Goal: Task Accomplishment & Management: Complete application form

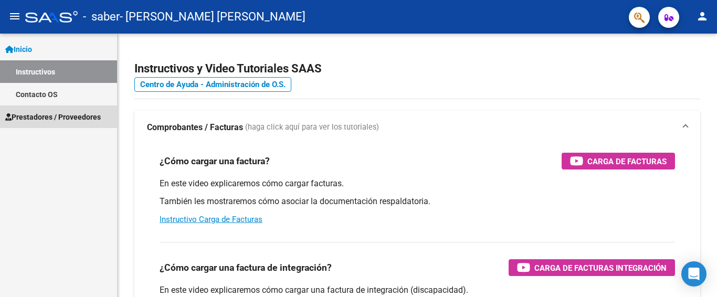
click at [35, 113] on span "Prestadores / Proveedores" at bounding box center [53, 117] width 96 height 12
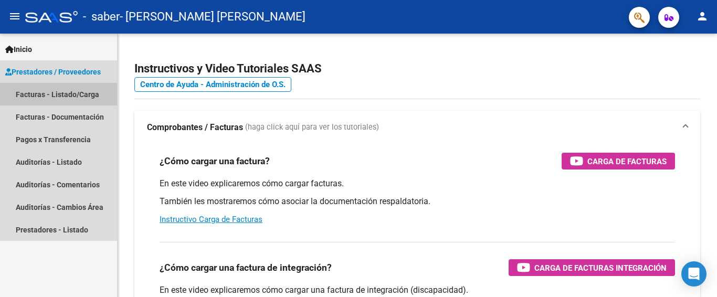
click at [50, 96] on link "Facturas - Listado/Carga" at bounding box center [58, 94] width 117 height 23
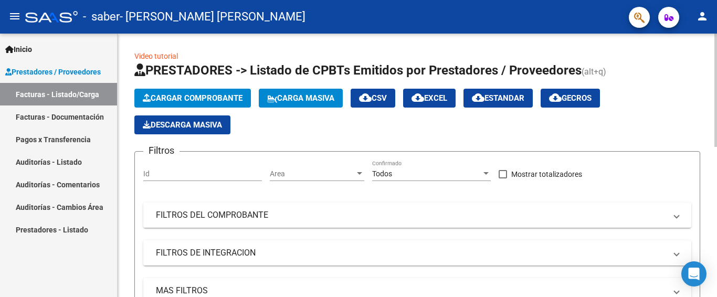
click at [146, 96] on icon "button" at bounding box center [147, 98] width 8 height 8
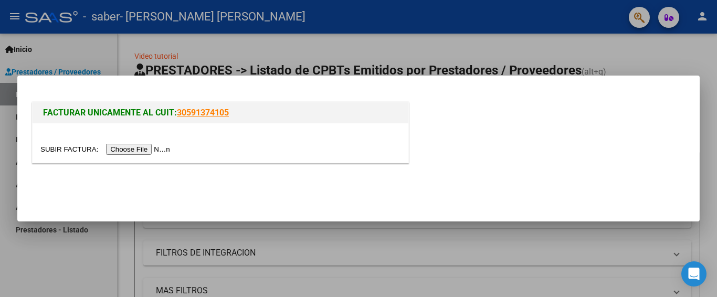
click at [146, 148] on input "file" at bounding box center [106, 149] width 133 height 11
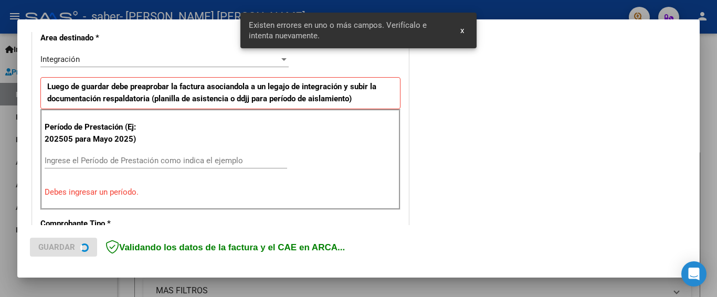
scroll to position [249, 0]
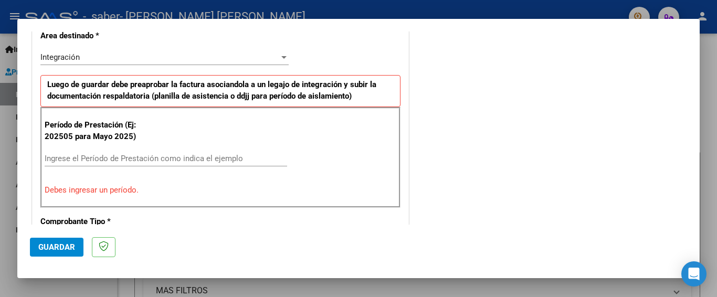
click at [280, 54] on div at bounding box center [283, 57] width 9 height 8
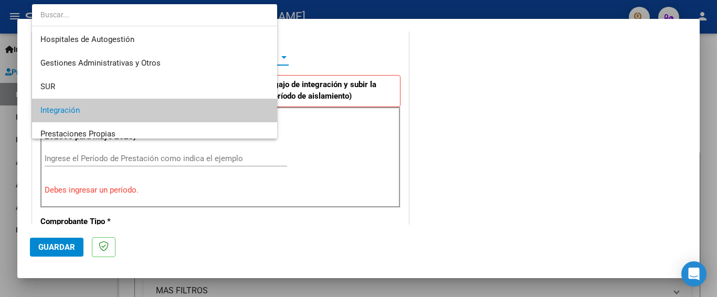
scroll to position [54, 0]
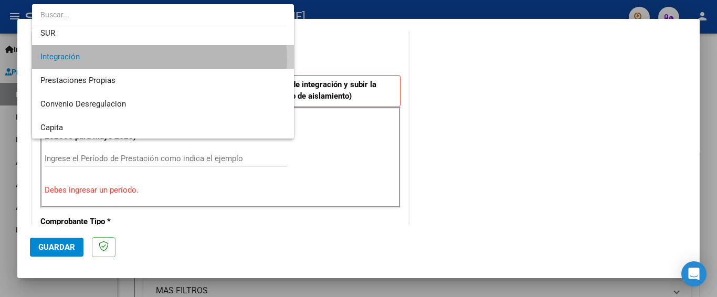
click at [130, 60] on span "Integración" at bounding box center [162, 57] width 245 height 24
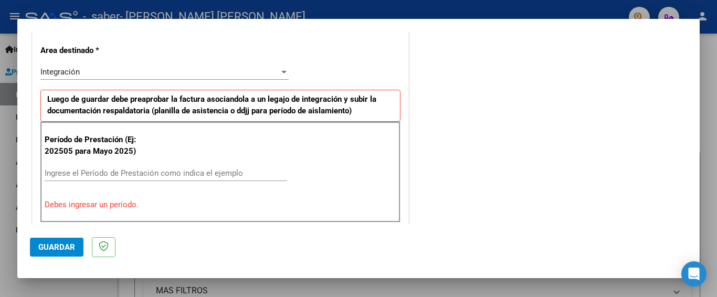
scroll to position [263, 0]
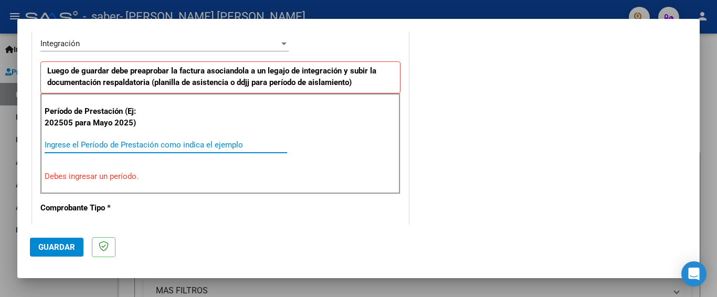
click at [211, 143] on input "Ingrese el Período de Prestación como indica el ejemplo" at bounding box center [166, 144] width 243 height 9
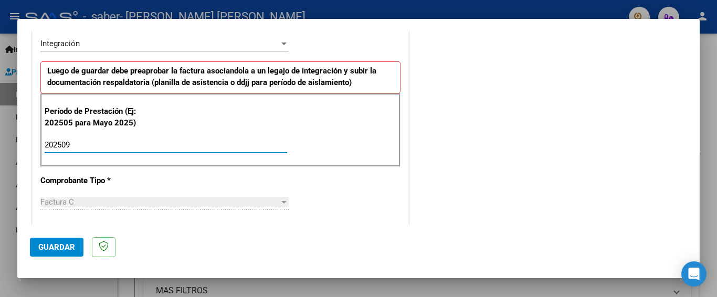
type input "202509"
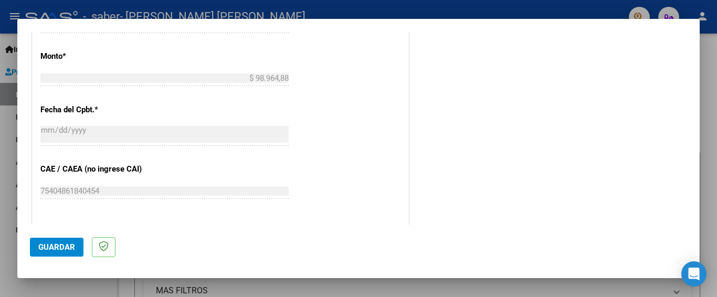
scroll to position [722, 0]
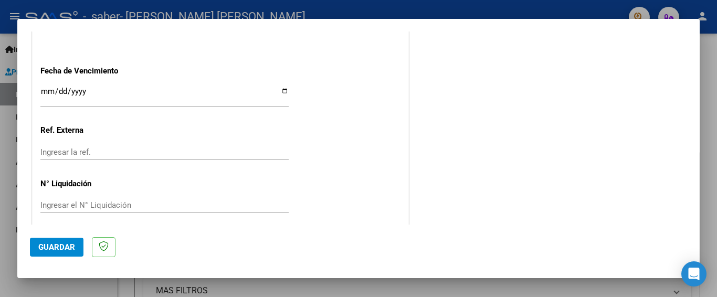
click at [42, 251] on span "Guardar" at bounding box center [56, 247] width 37 height 9
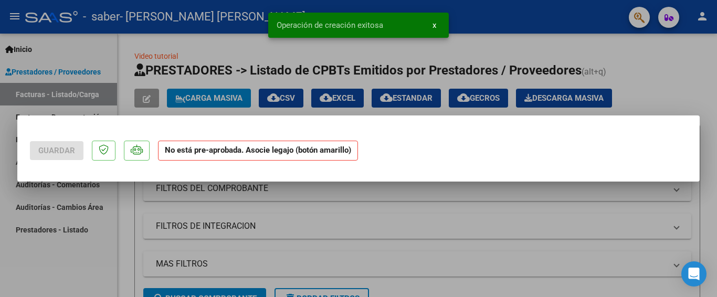
scroll to position [0, 0]
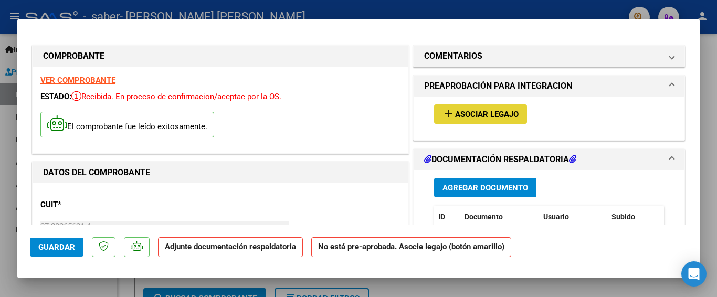
click at [462, 114] on span "Asociar Legajo" at bounding box center [487, 114] width 64 height 9
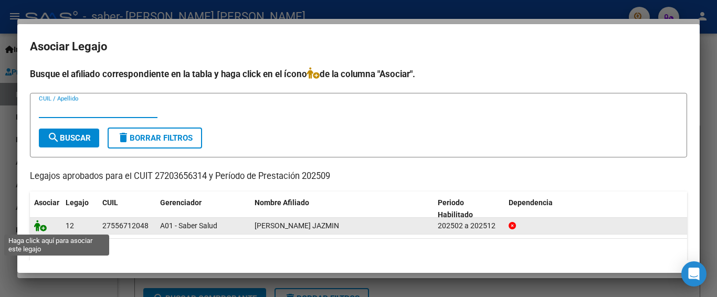
click at [45, 224] on icon at bounding box center [40, 226] width 13 height 12
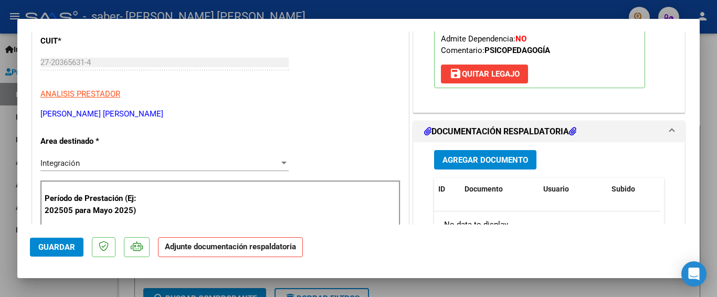
scroll to position [170, 0]
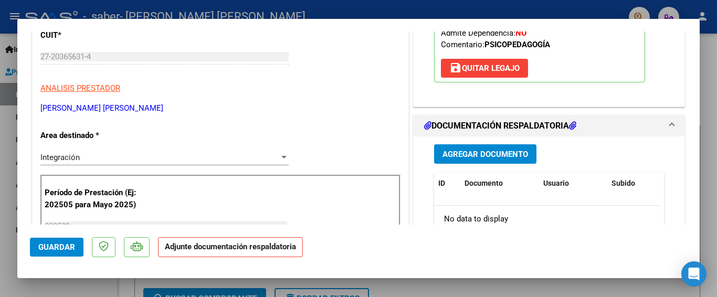
click at [506, 156] on span "Agregar Documento" at bounding box center [486, 154] width 86 height 9
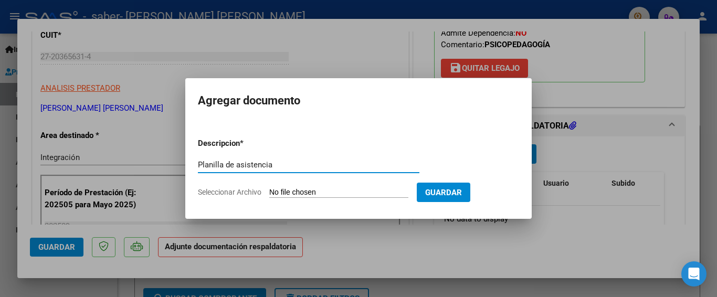
type input "Planilla de asistencia"
click at [258, 189] on span "Seleccionar Archivo" at bounding box center [230, 192] width 64 height 8
click at [269, 189] on input "Seleccionar Archivo" at bounding box center [338, 193] width 139 height 10
type input "C:\fakepath\[PERSON_NAME] Sept.pdf"
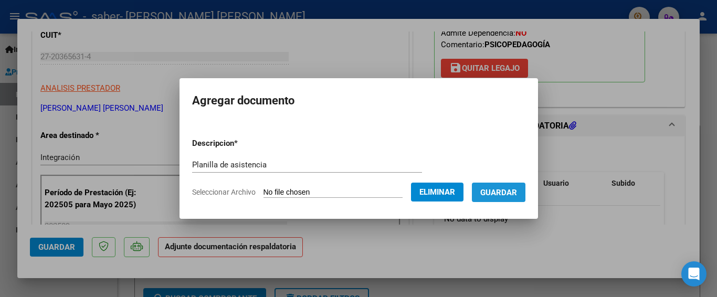
click at [505, 190] on span "Guardar" at bounding box center [498, 192] width 37 height 9
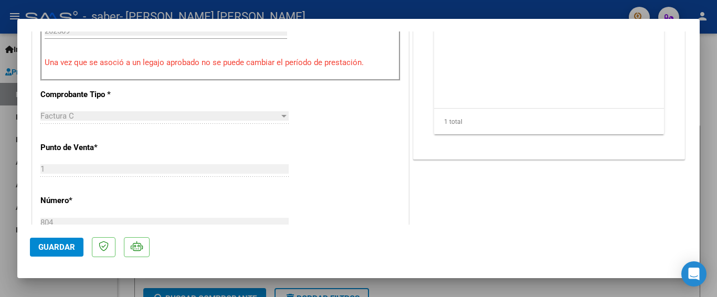
scroll to position [373, 0]
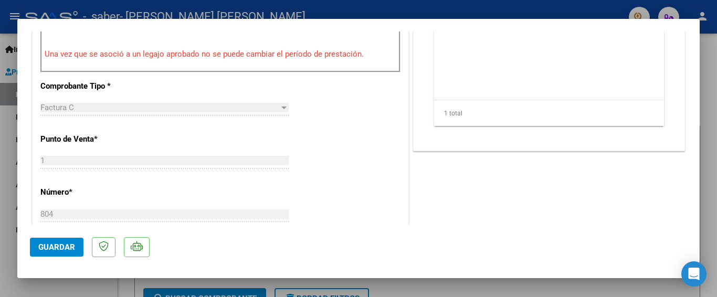
click at [59, 252] on span "Guardar" at bounding box center [56, 247] width 37 height 9
click at [432, 23] on mat-dialog-container "COMPROBANTE VER COMPROBANTE ESTADO: Recibida. En proceso de confirmacion/acepta…" at bounding box center [358, 148] width 683 height 259
click at [705, 71] on div at bounding box center [358, 148] width 717 height 297
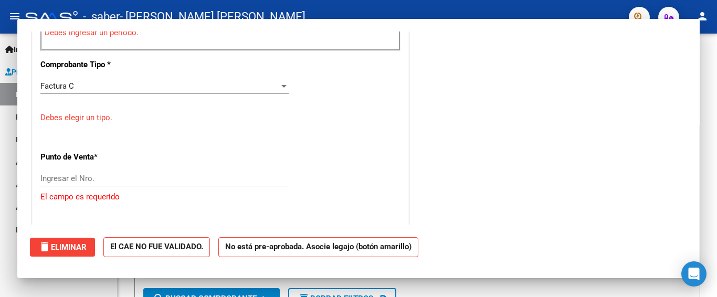
scroll to position [0, 0]
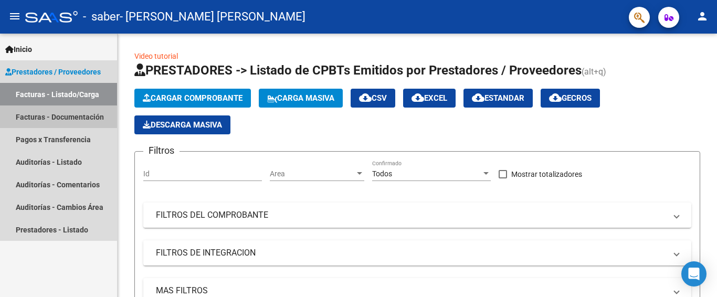
click at [50, 116] on link "Facturas - Documentación" at bounding box center [58, 117] width 117 height 23
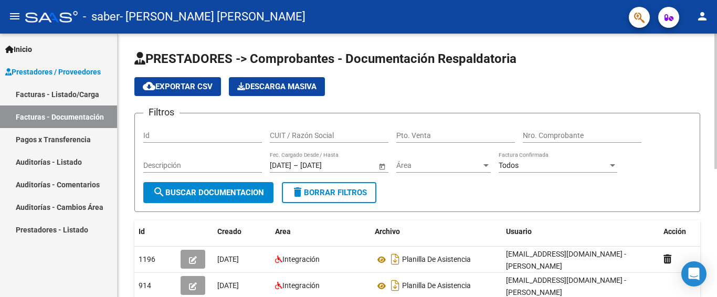
drag, startPoint x: 714, startPoint y: 111, endPoint x: 714, endPoint y: 177, distance: 66.7
click at [714, 177] on div "PRESTADORES -> Comprobantes - Documentación Respaldatoria cloud_download Export…" at bounding box center [418, 290] width 600 height 513
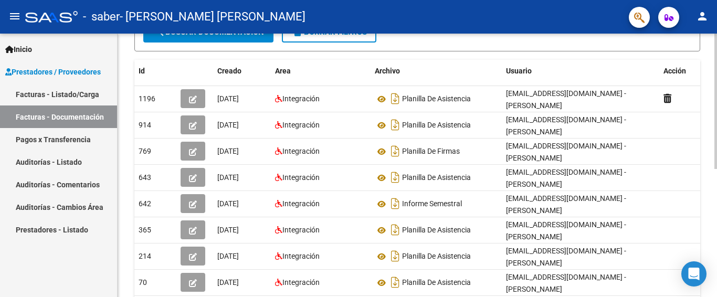
click at [717, 245] on div at bounding box center [716, 183] width 3 height 135
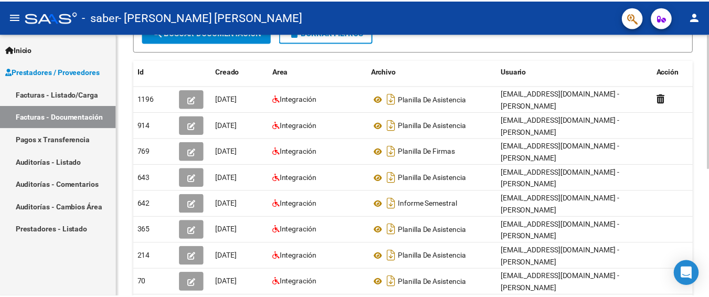
scroll to position [162, 0]
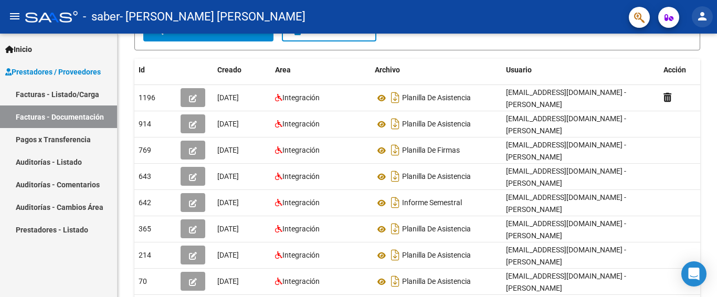
click at [700, 15] on mat-icon "person" at bounding box center [702, 16] width 13 height 13
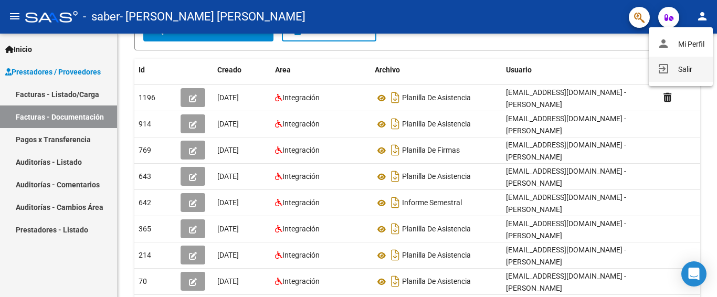
click at [684, 66] on button "exit_to_app Salir" at bounding box center [681, 69] width 64 height 25
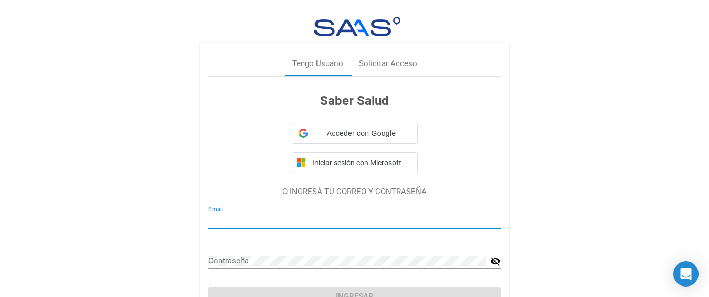
type input "[EMAIL_ADDRESS][DOMAIN_NAME]"
